Goal: Transaction & Acquisition: Purchase product/service

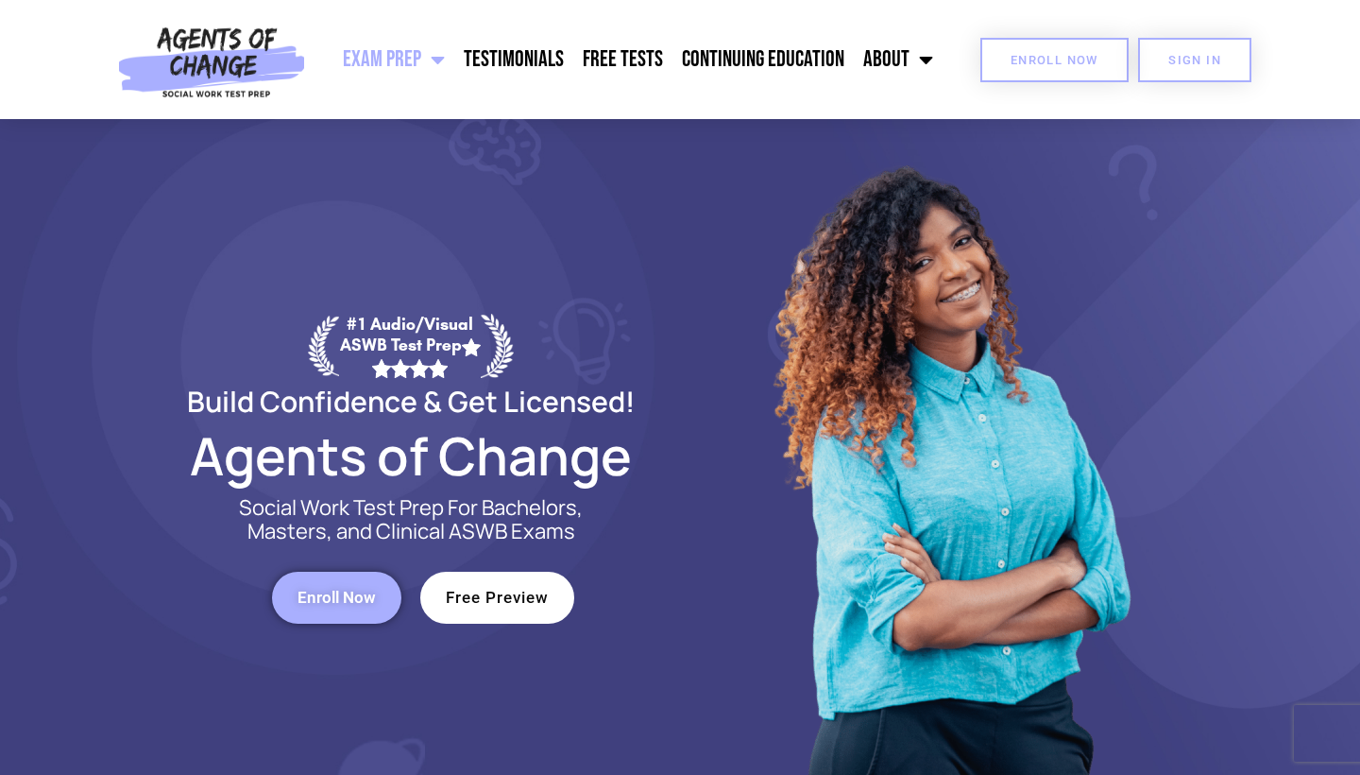
click at [1078, 54] on span "Enroll Now" at bounding box center [1055, 60] width 88 height 12
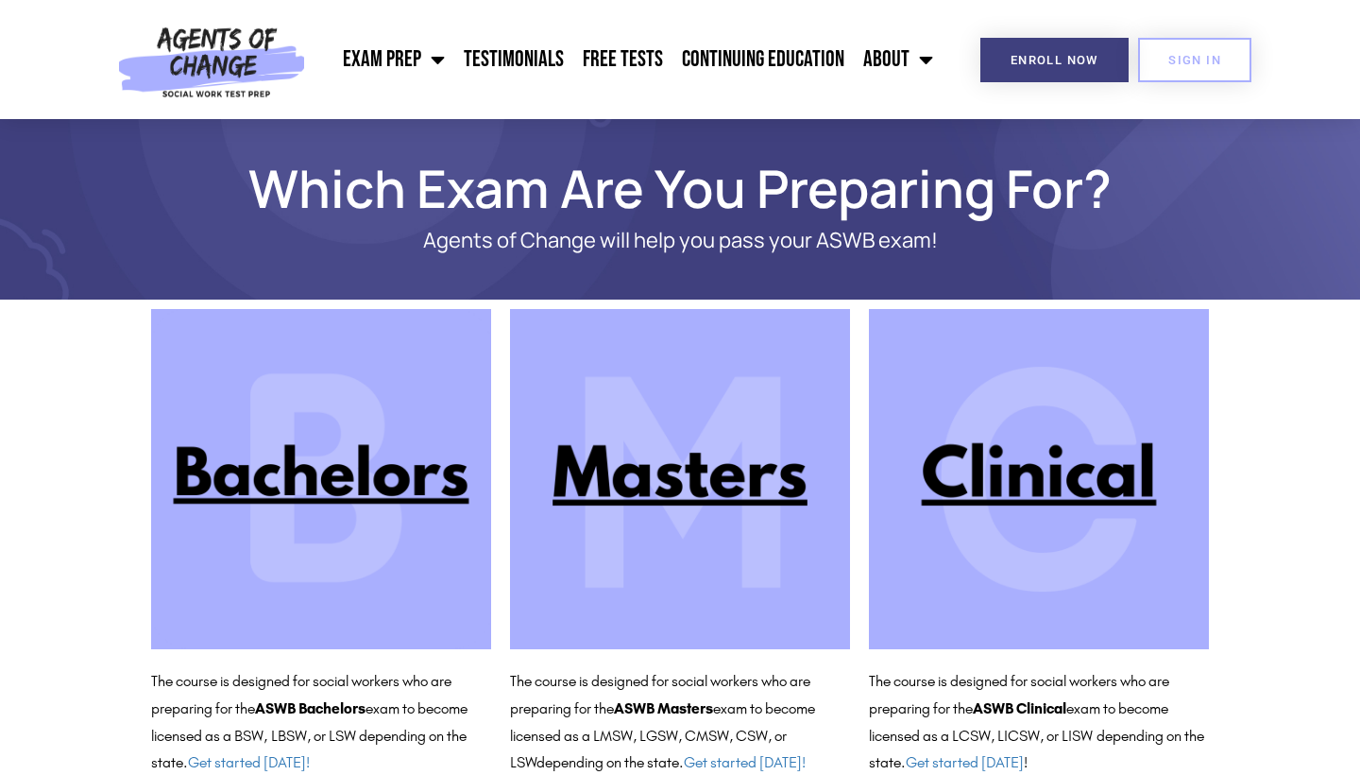
click at [629, 452] on img at bounding box center [680, 479] width 340 height 340
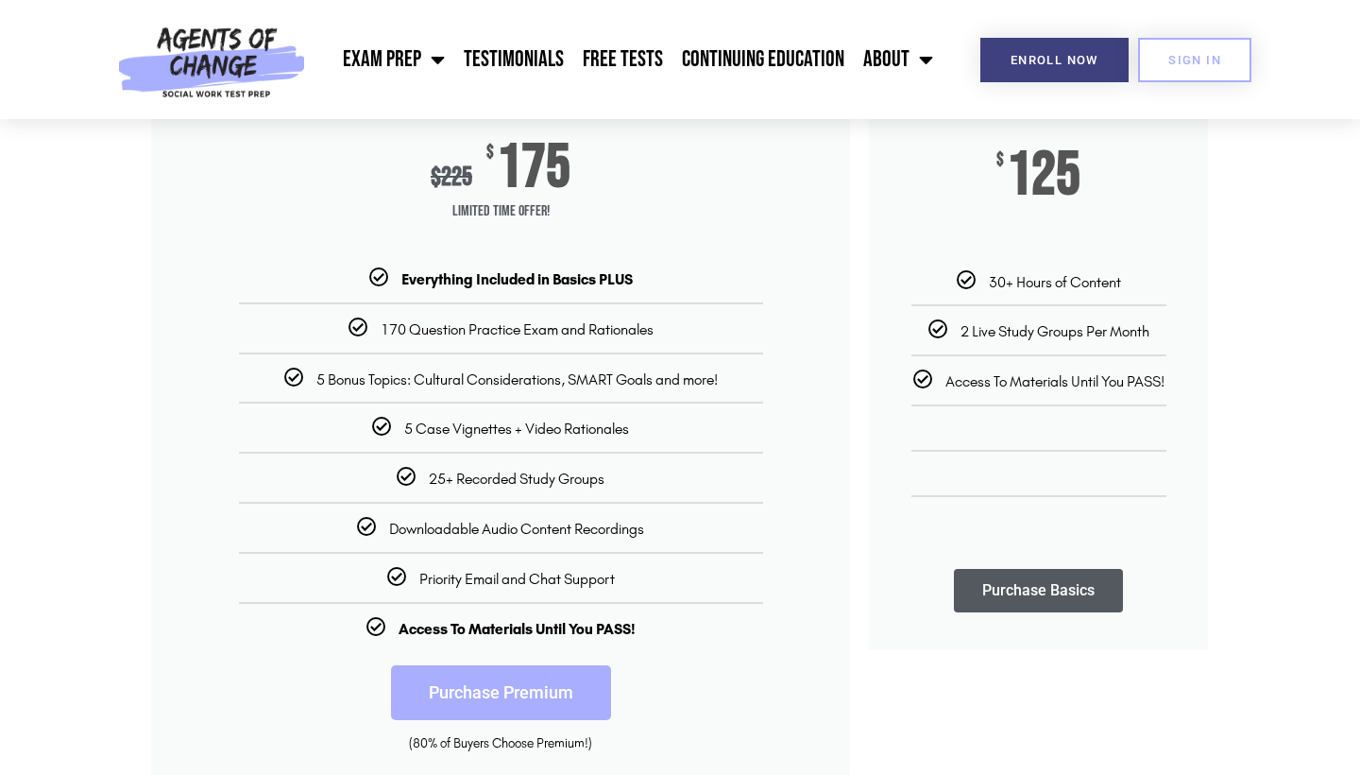
scroll to position [452, 0]
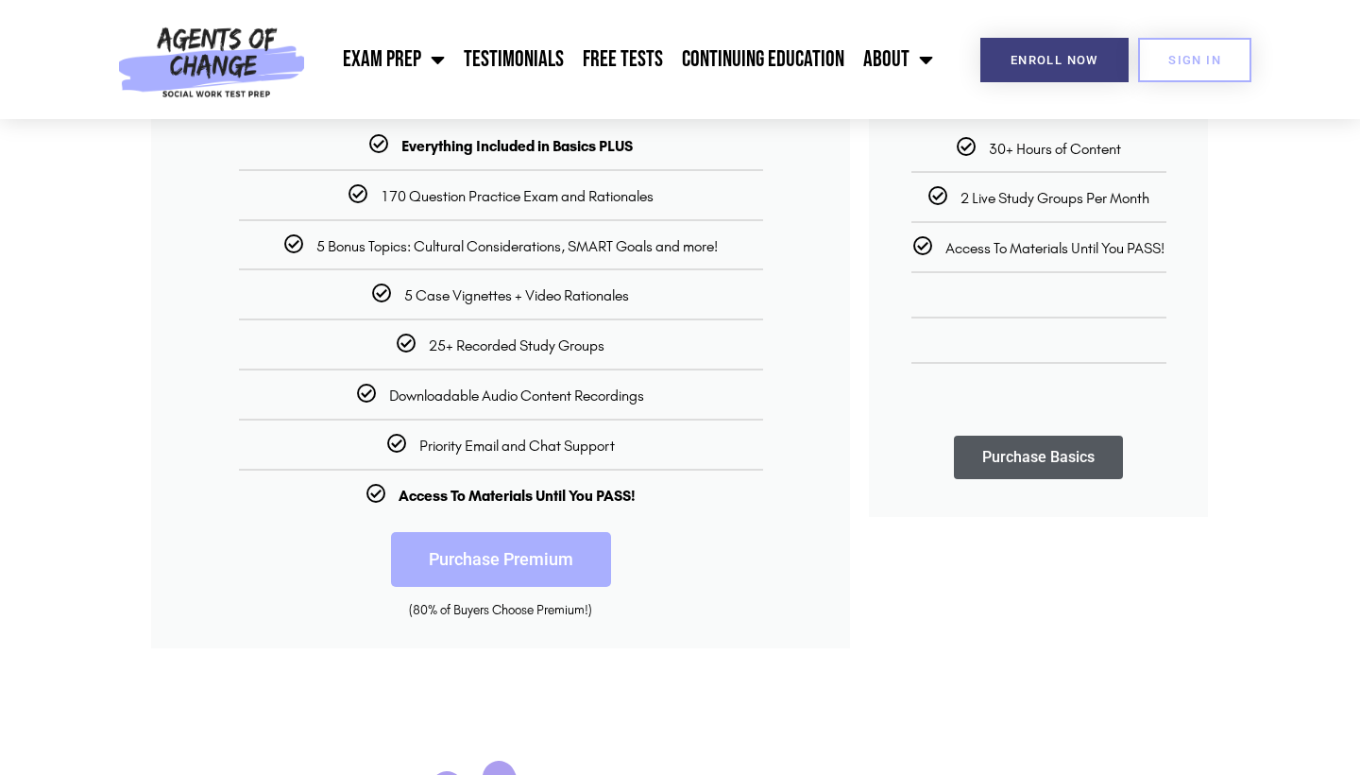
click at [524, 556] on link "Purchase Premium" at bounding box center [501, 559] width 220 height 55
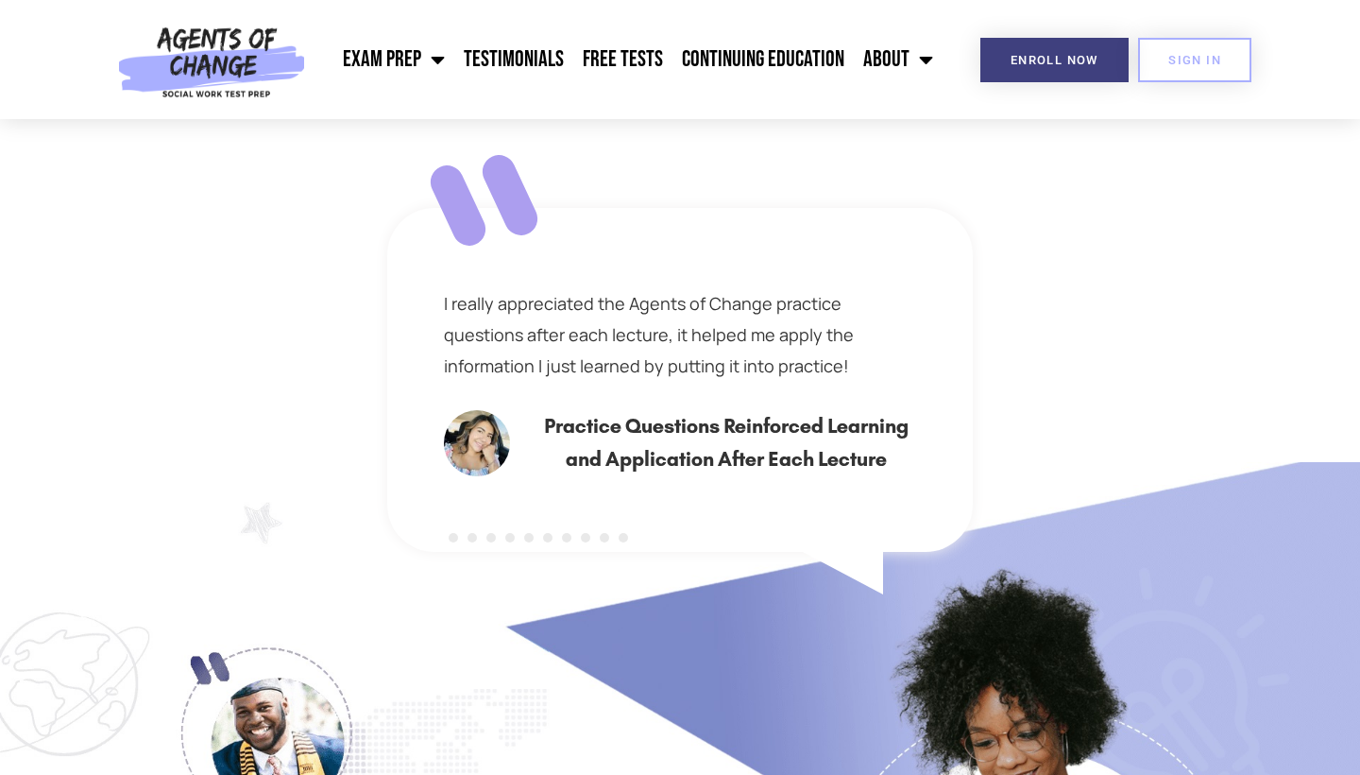
scroll to position [1074, 0]
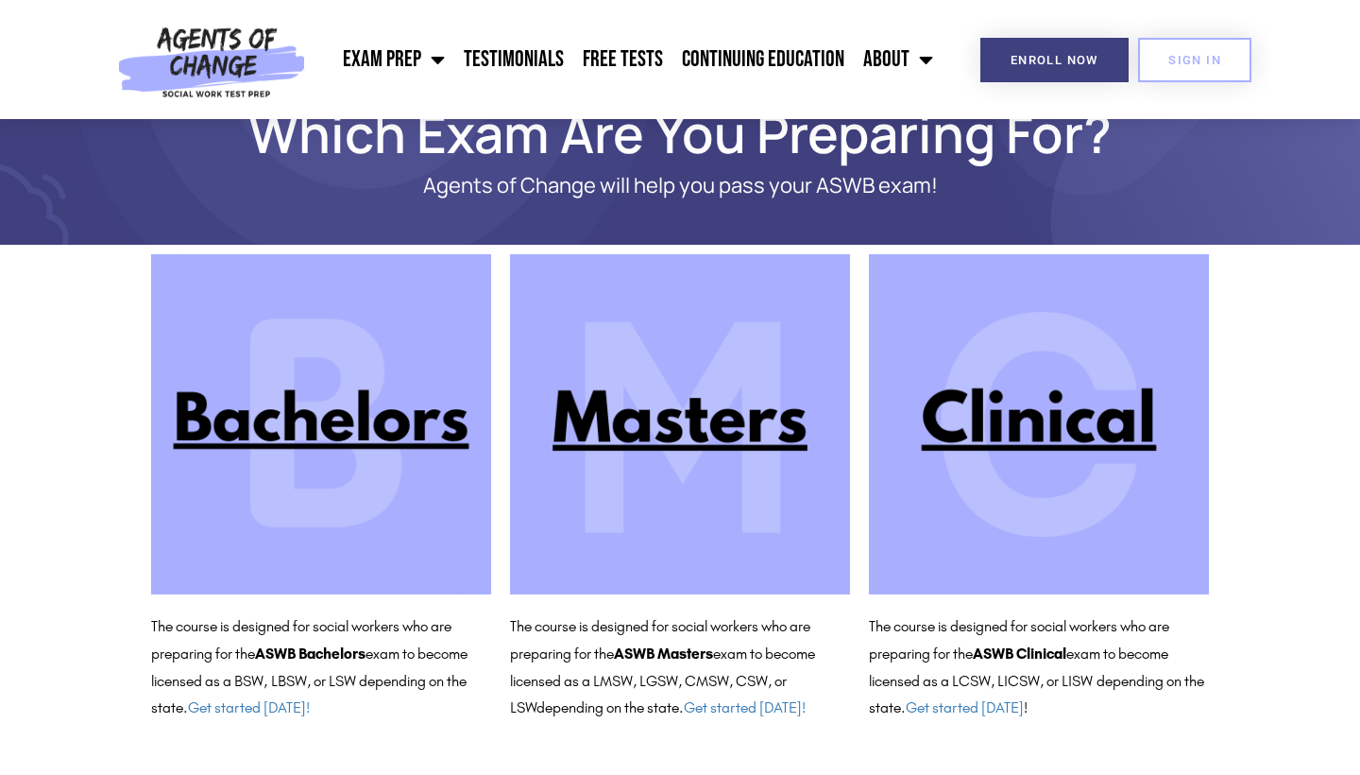
scroll to position [56, 0]
click at [593, 475] on img at bounding box center [680, 423] width 340 height 340
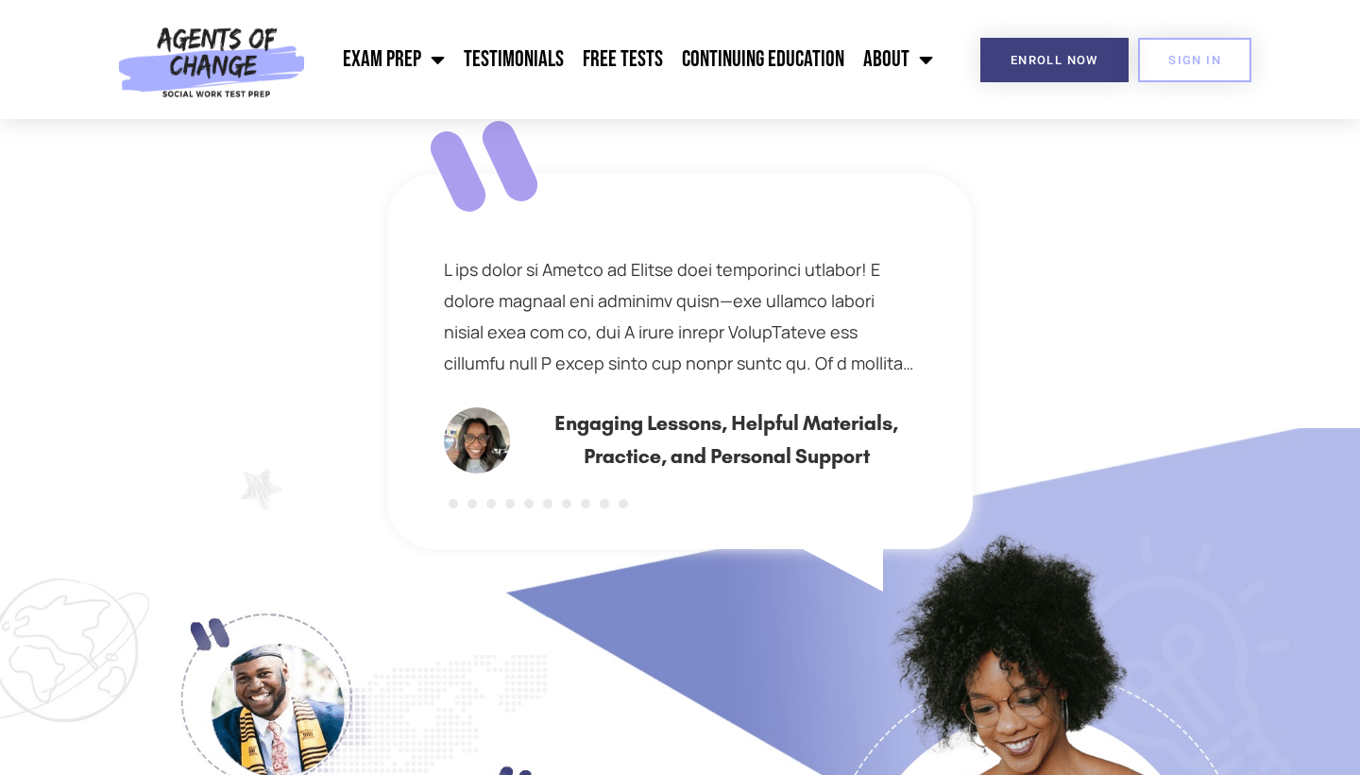
scroll to position [1052, 0]
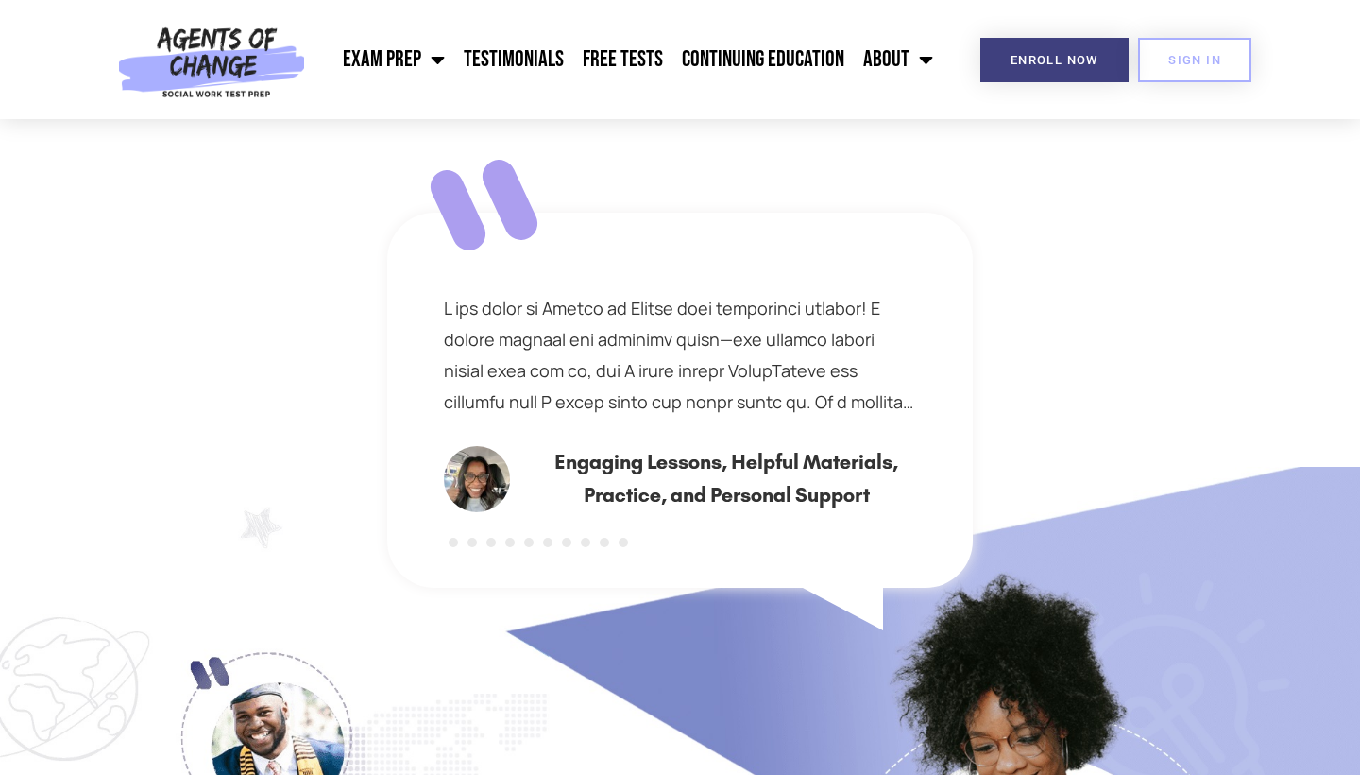
click at [471, 539] on button at bounding box center [472, 542] width 9 height 9
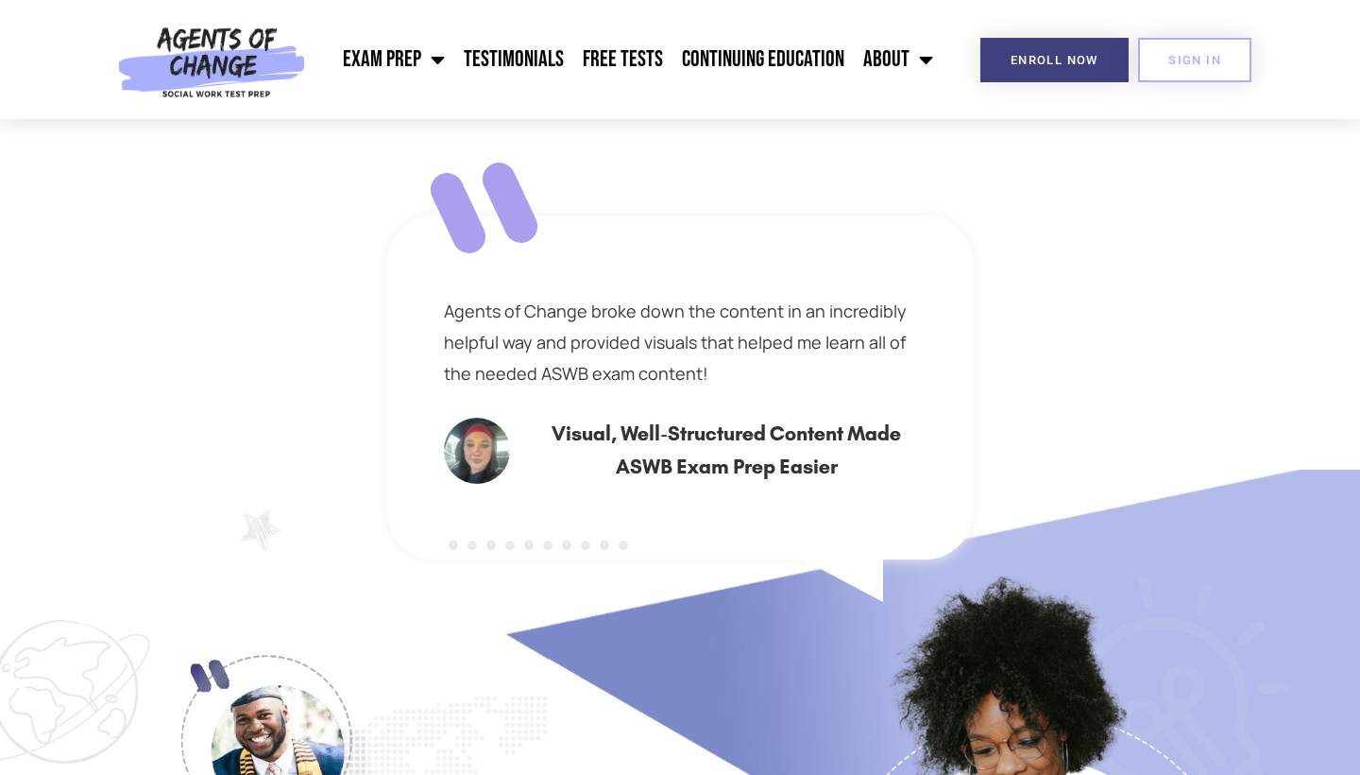
scroll to position [1049, 0]
click at [531, 543] on button at bounding box center [528, 545] width 9 height 9
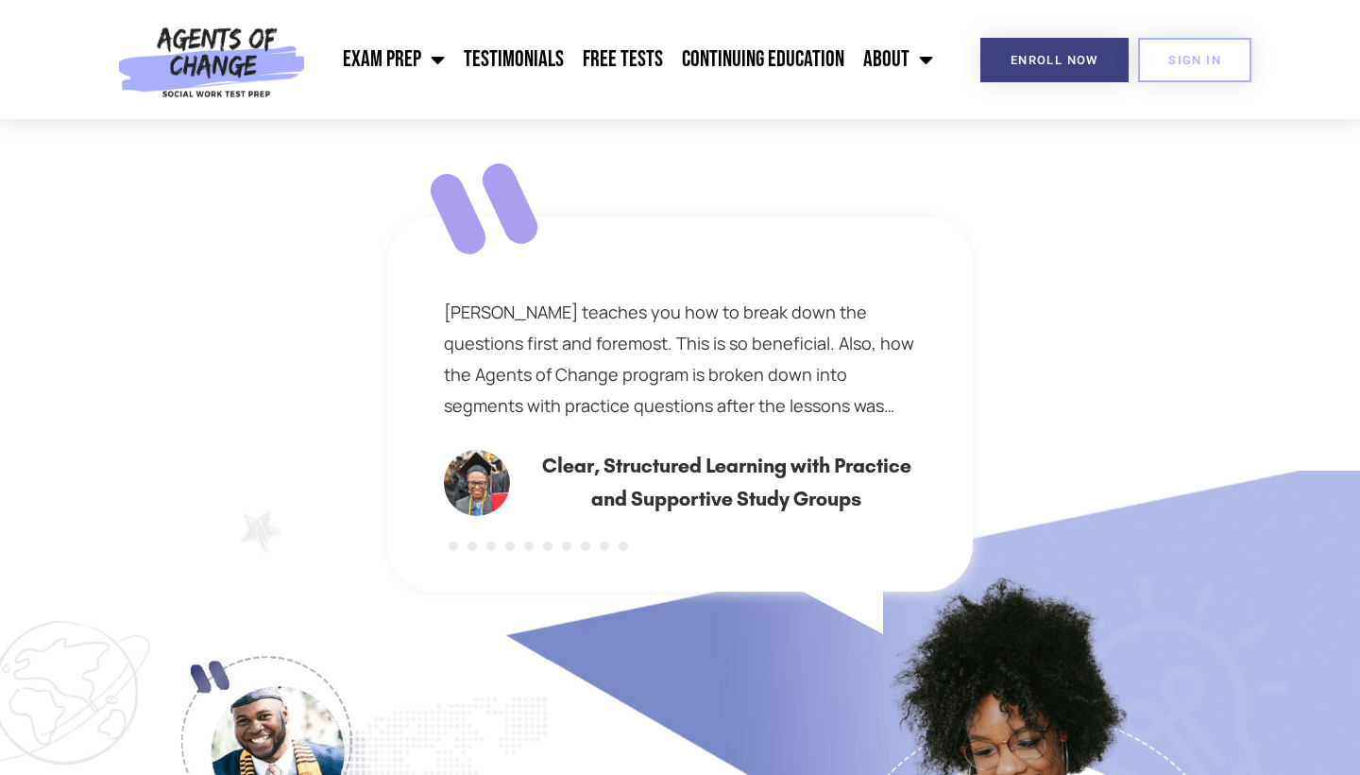
click at [548, 544] on button at bounding box center [547, 545] width 9 height 9
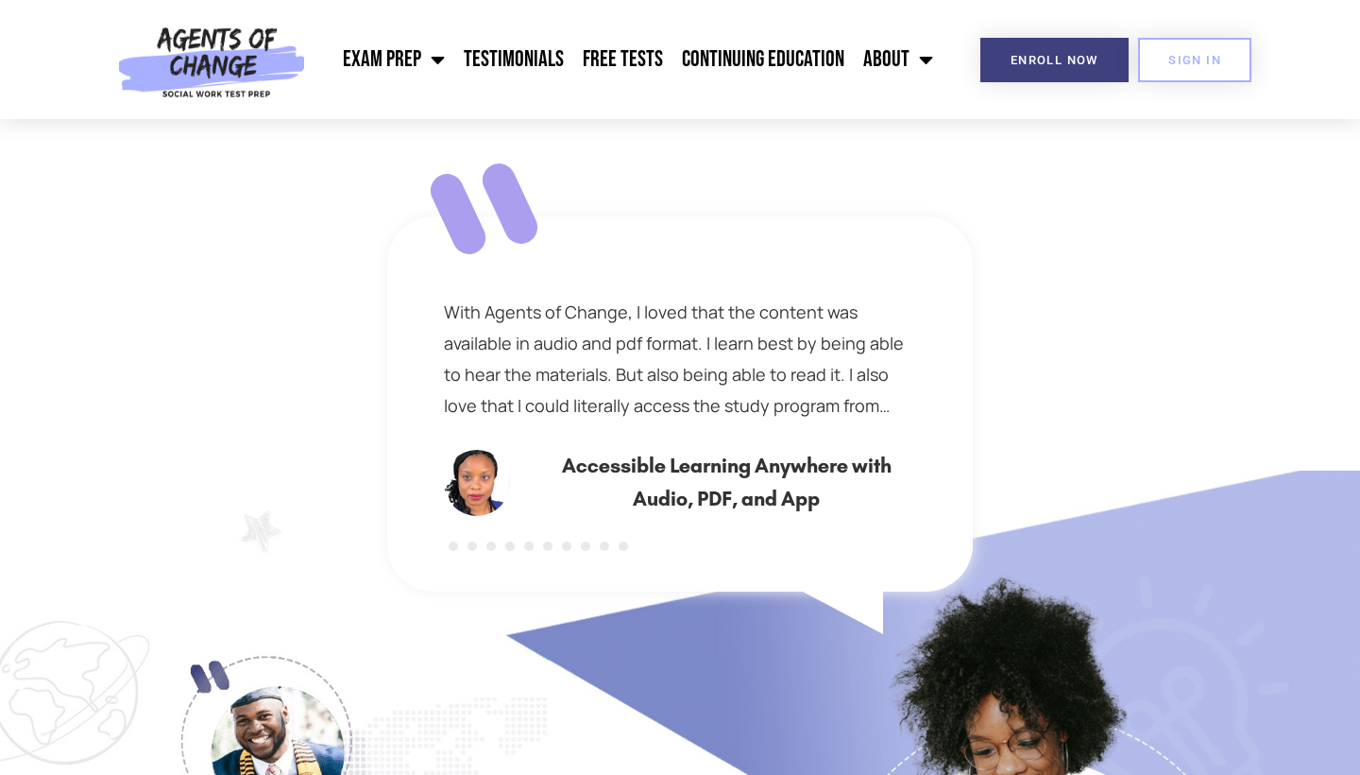
click at [565, 547] on button at bounding box center [566, 545] width 9 height 9
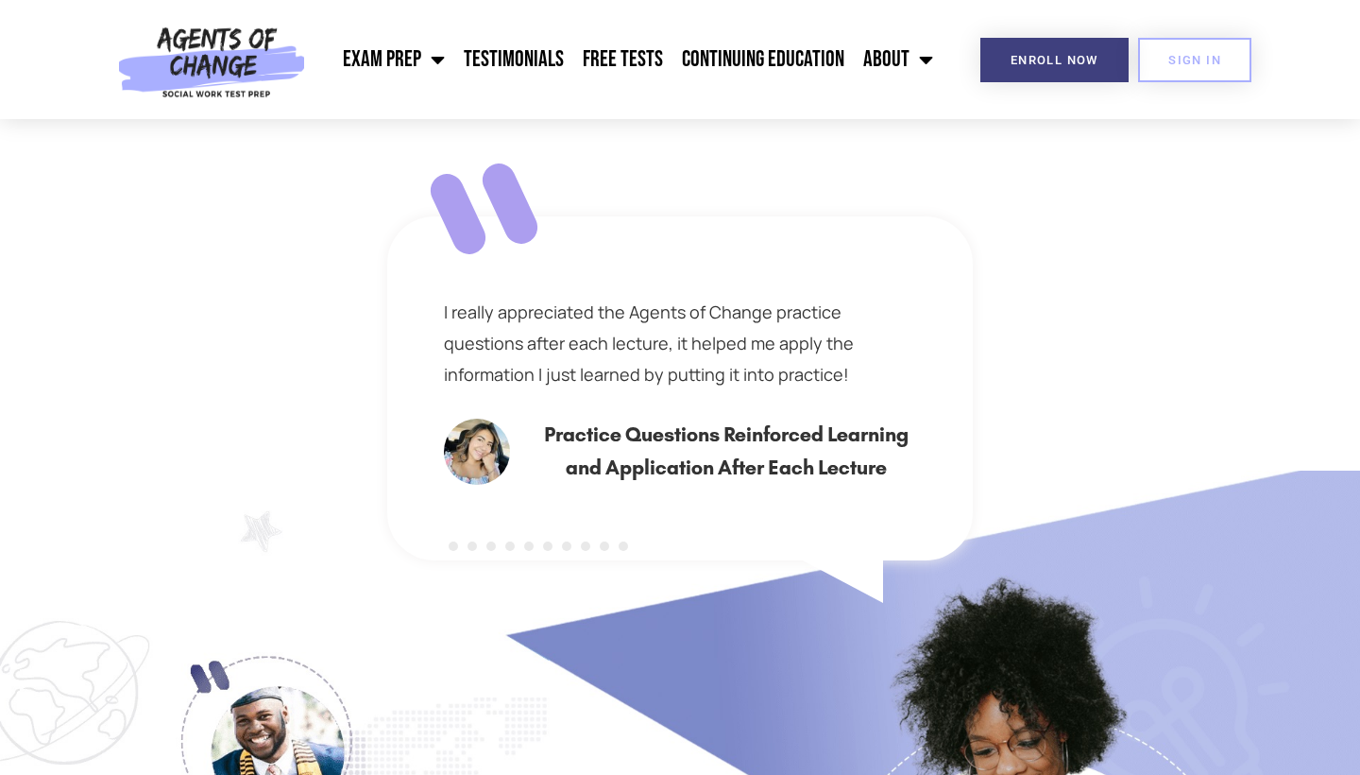
click at [587, 546] on button at bounding box center [585, 545] width 9 height 9
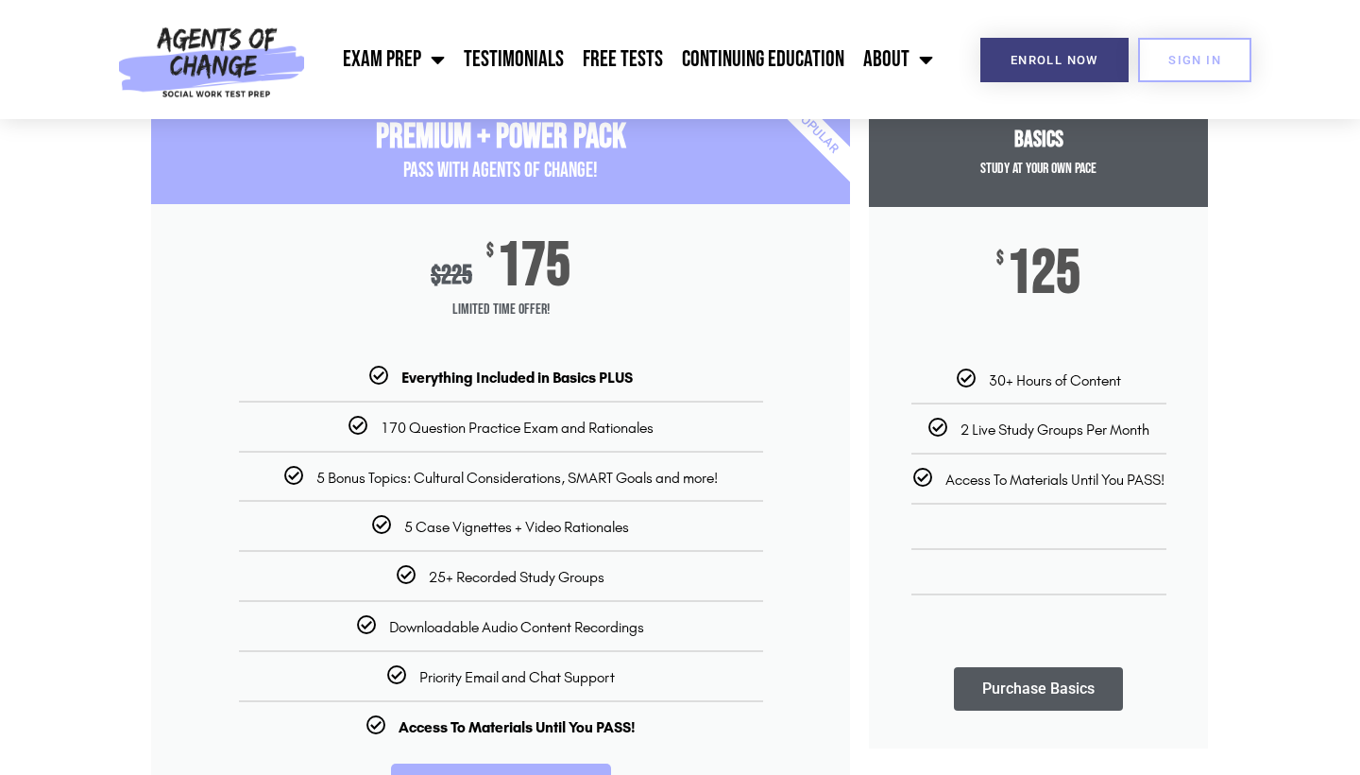
scroll to position [164, 0]
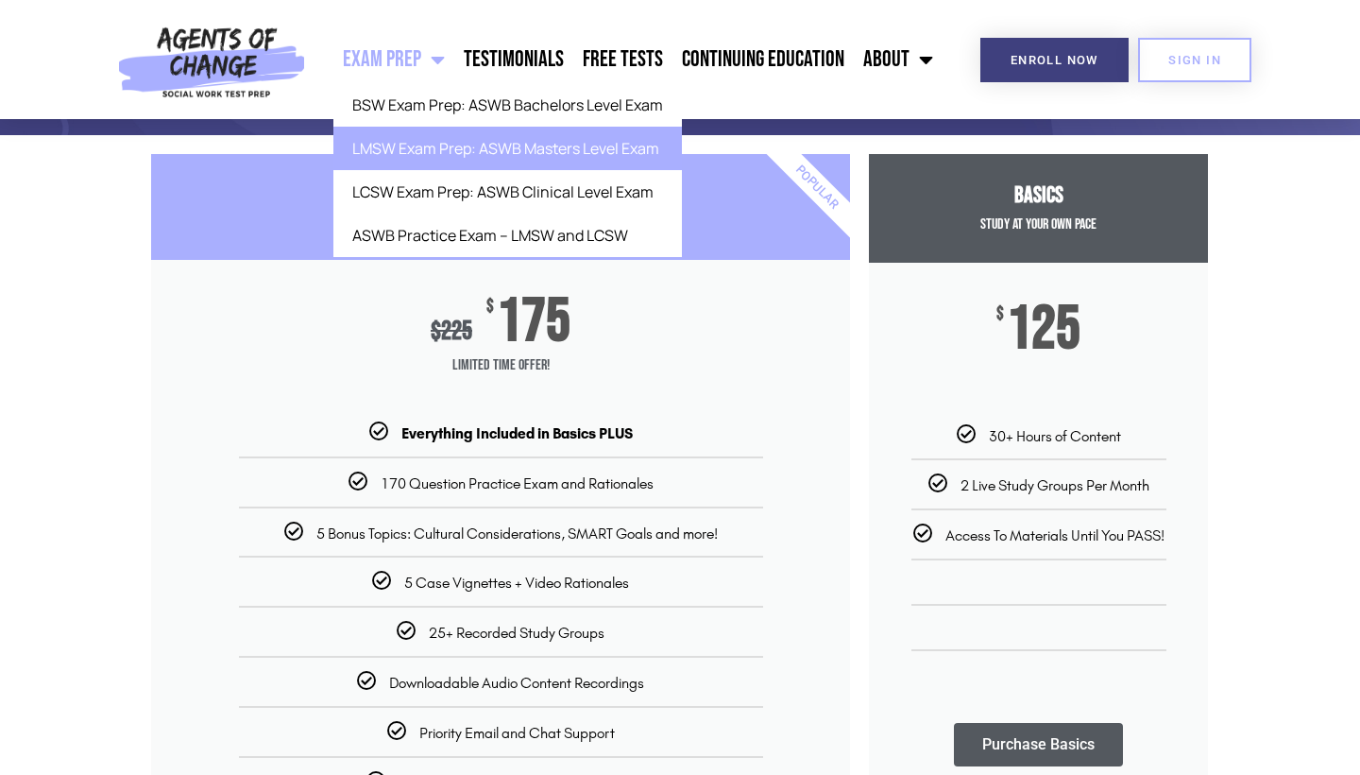
click at [395, 145] on link "LMSW Exam Prep: ASWB Masters Level Exam" at bounding box center [507, 148] width 349 height 43
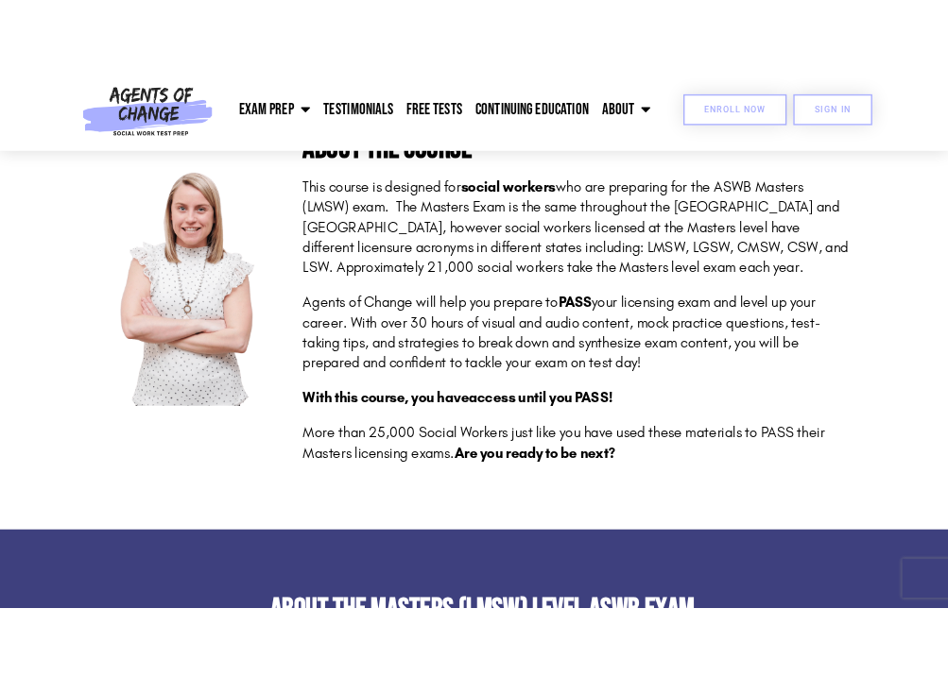
scroll to position [479, 0]
